Goal: Task Accomplishment & Management: Manage account settings

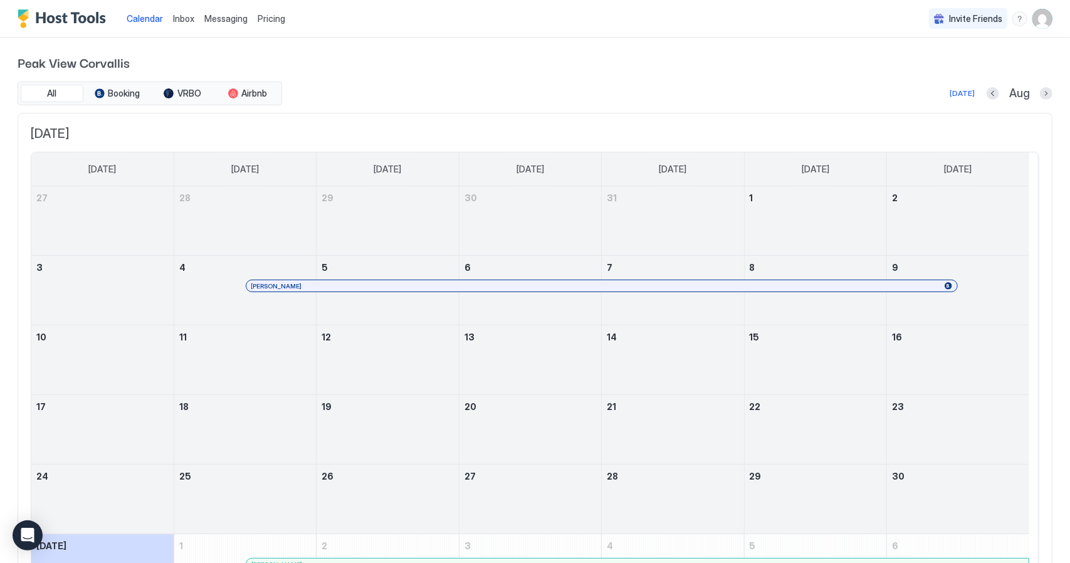
click at [1034, 20] on img "User profile" at bounding box center [1042, 19] width 20 height 20
click at [937, 66] on div "Settings" at bounding box center [962, 71] width 159 height 22
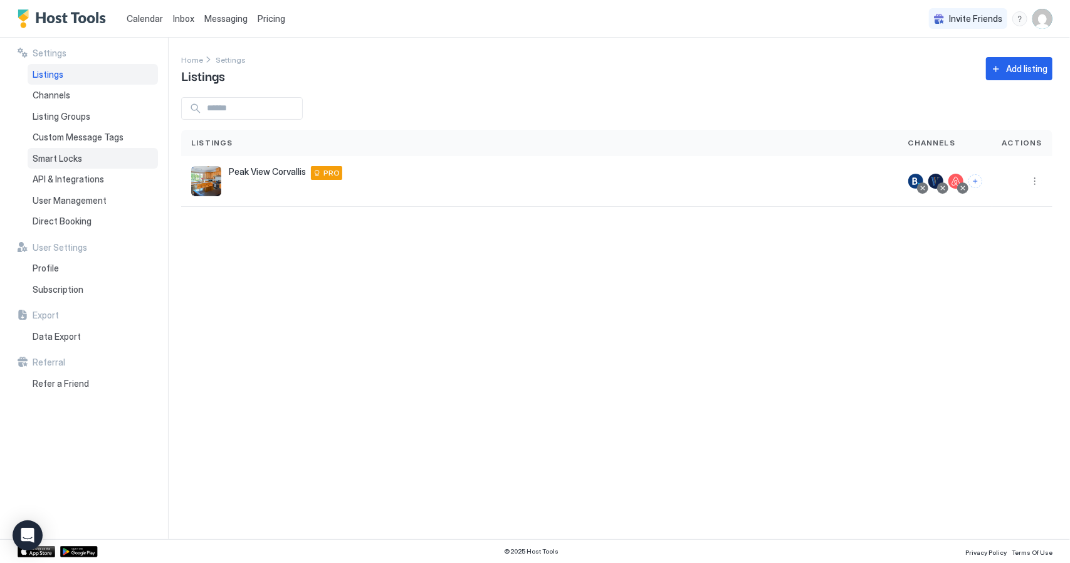
click at [74, 159] on span "Smart Locks" at bounding box center [58, 158] width 50 height 11
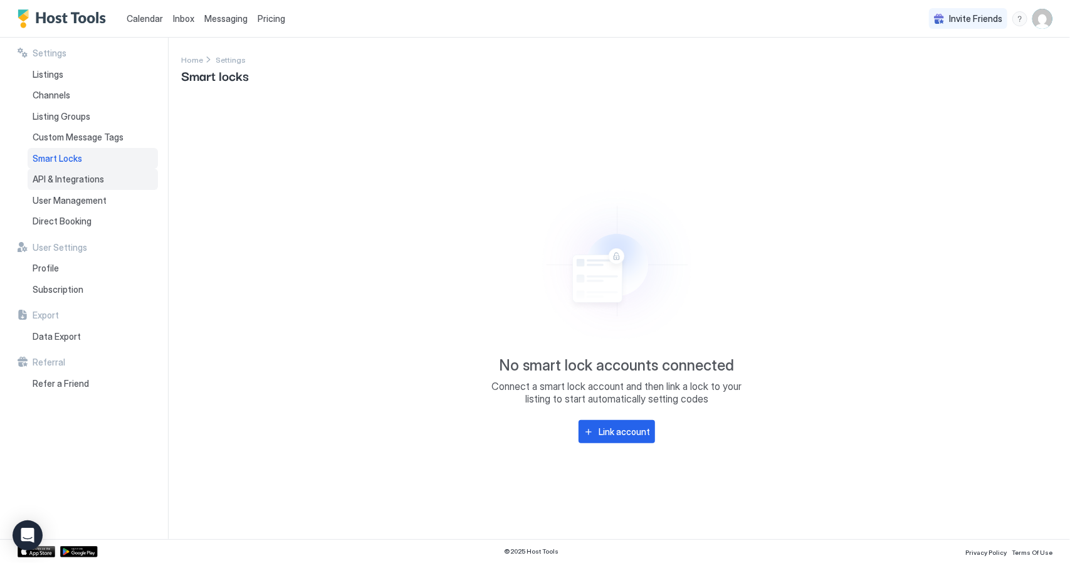
click at [76, 180] on span "API & Integrations" at bounding box center [68, 179] width 71 height 11
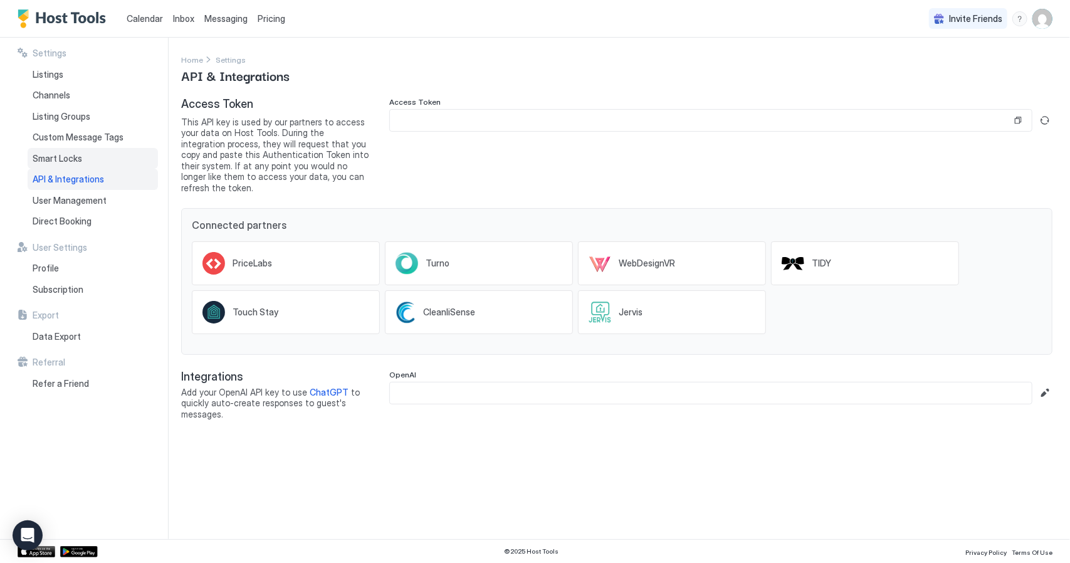
click at [73, 157] on span "Smart Locks" at bounding box center [58, 158] width 50 height 11
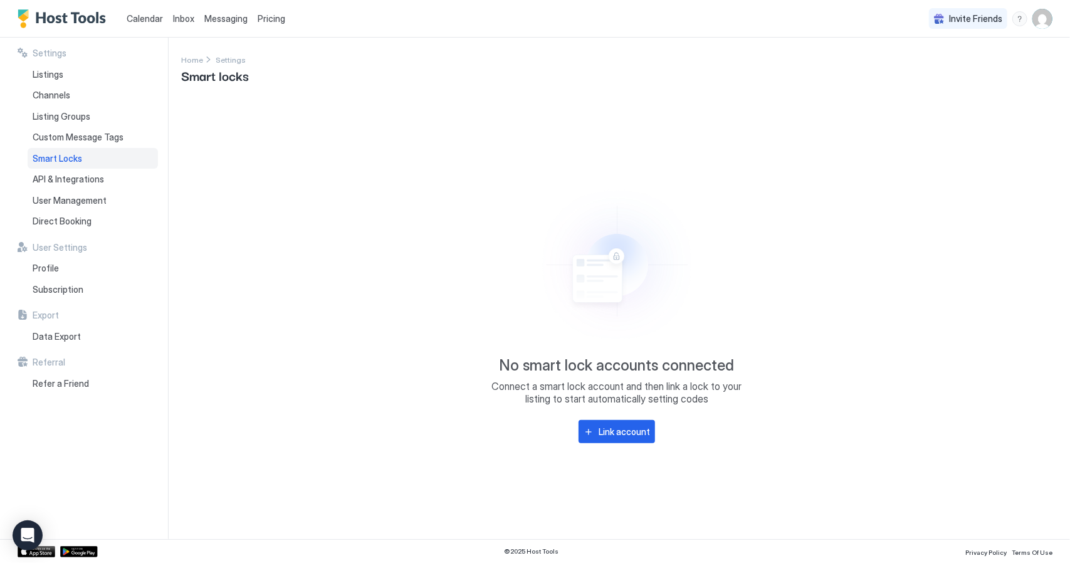
click at [600, 422] on button "Link account" at bounding box center [617, 431] width 76 height 23
